Goal: Transaction & Acquisition: Purchase product/service

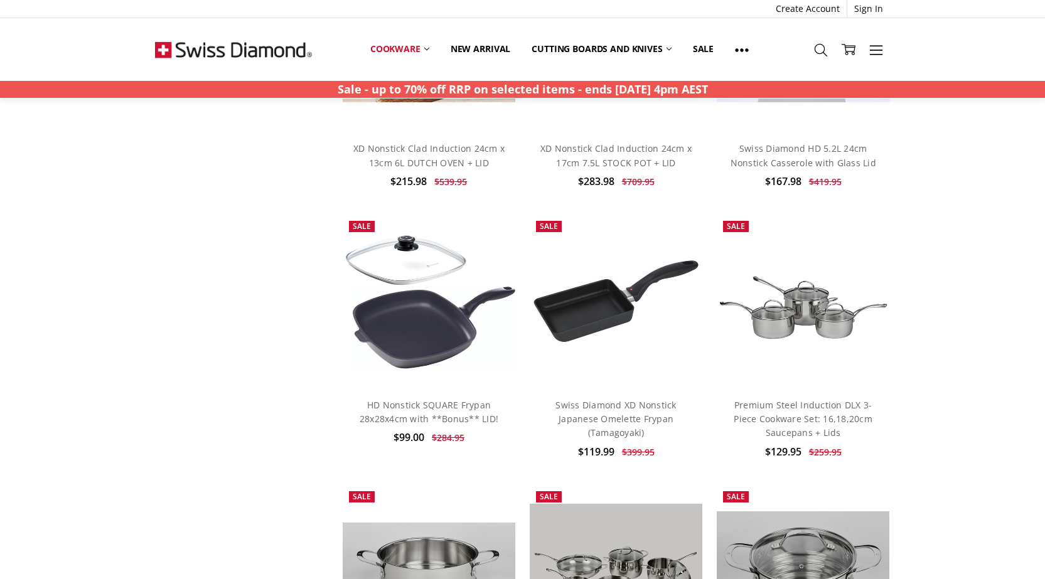
scroll to position [1507, 0]
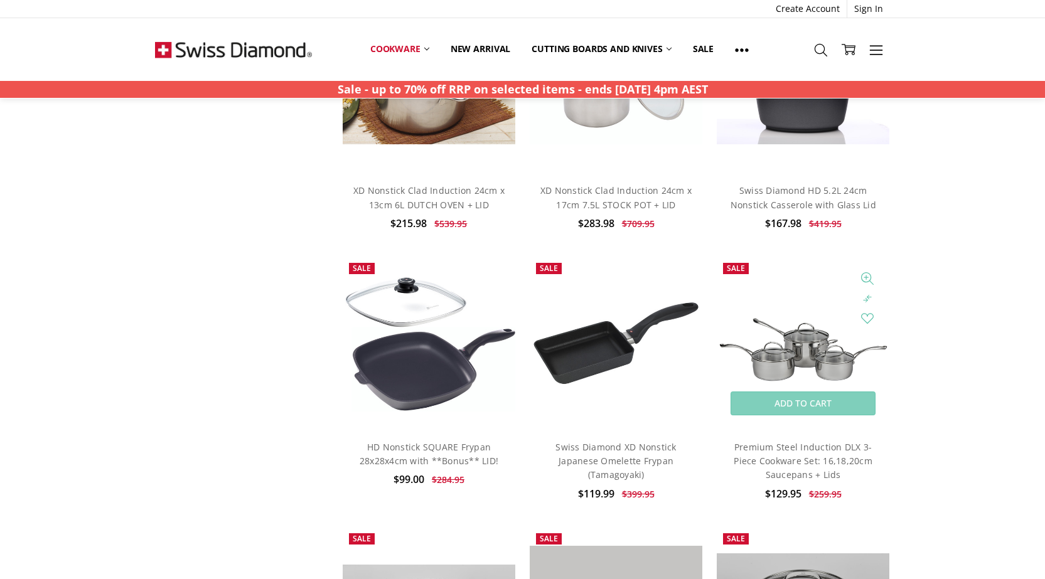
click at [789, 331] on img at bounding box center [803, 344] width 173 height 116
